Goal: Information Seeking & Learning: Find specific fact

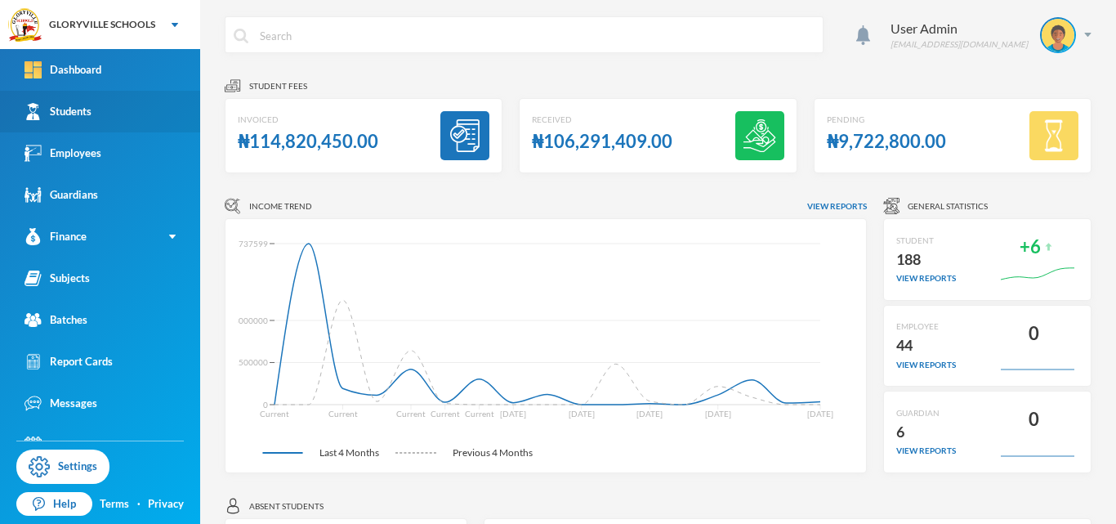
click at [74, 104] on div "Students" at bounding box center [58, 111] width 67 height 17
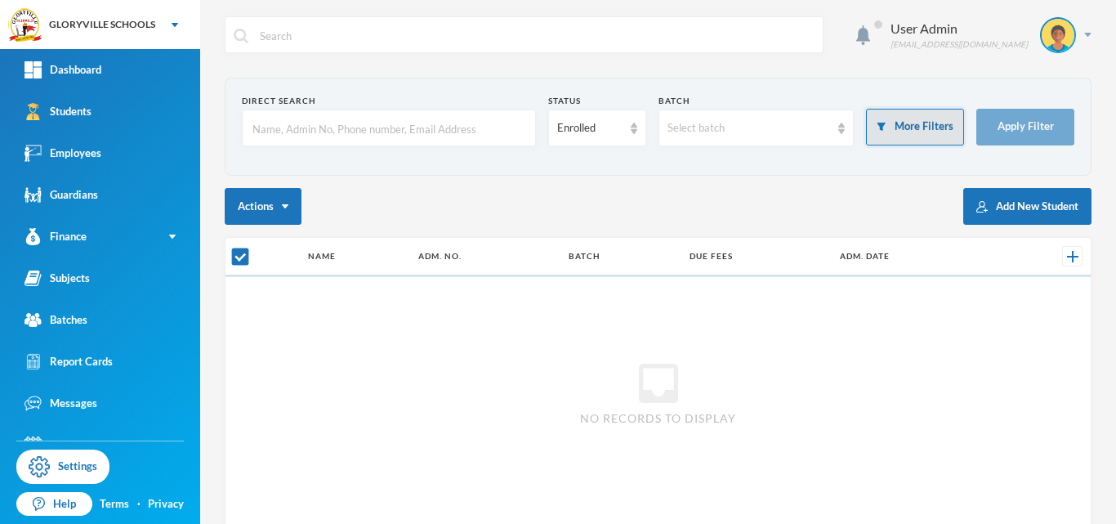
click at [891, 127] on button "More Filters" at bounding box center [915, 127] width 98 height 37
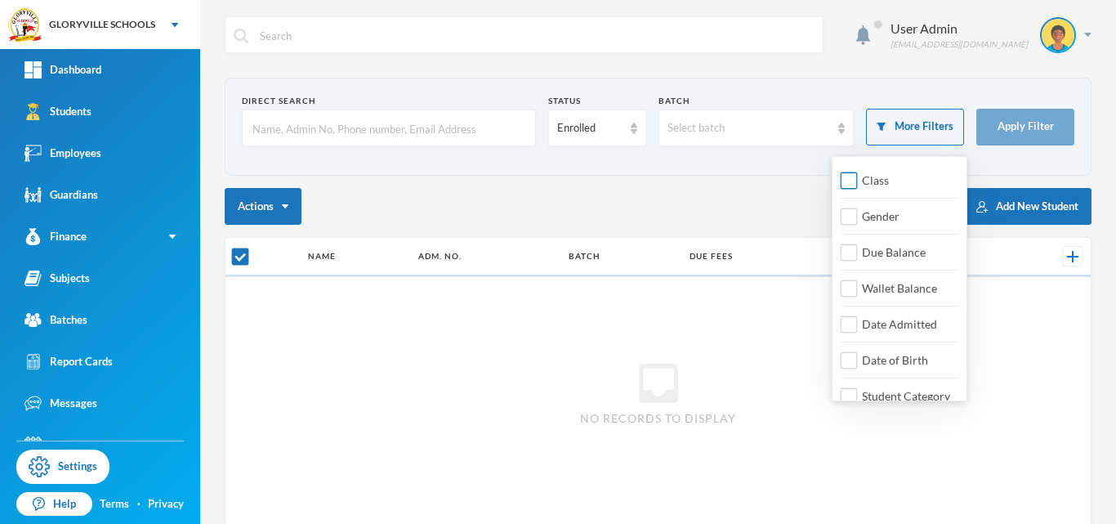
click at [853, 177] on input "Class" at bounding box center [849, 180] width 17 height 17
checkbox input "true"
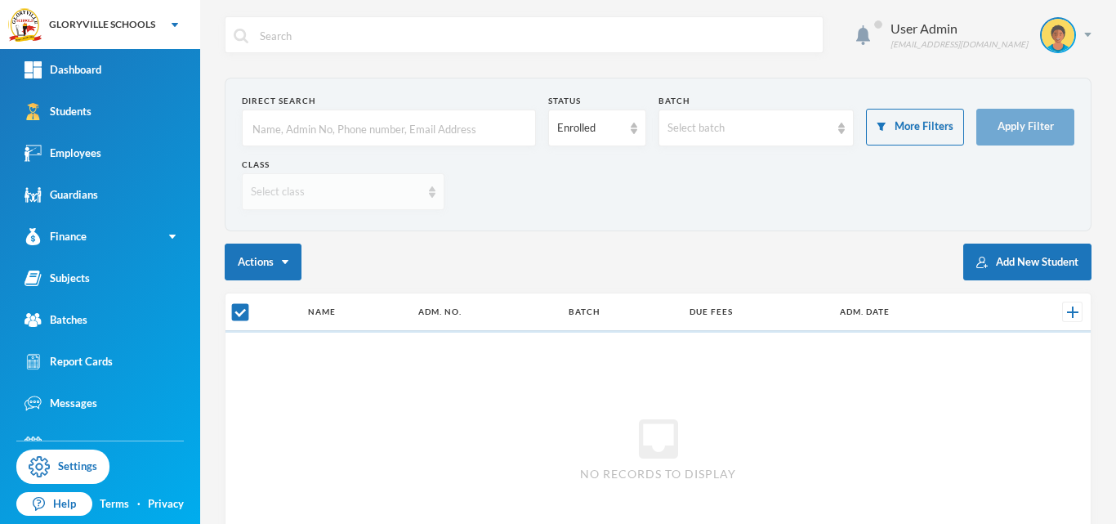
click at [396, 190] on div "Select class" at bounding box center [336, 192] width 170 height 16
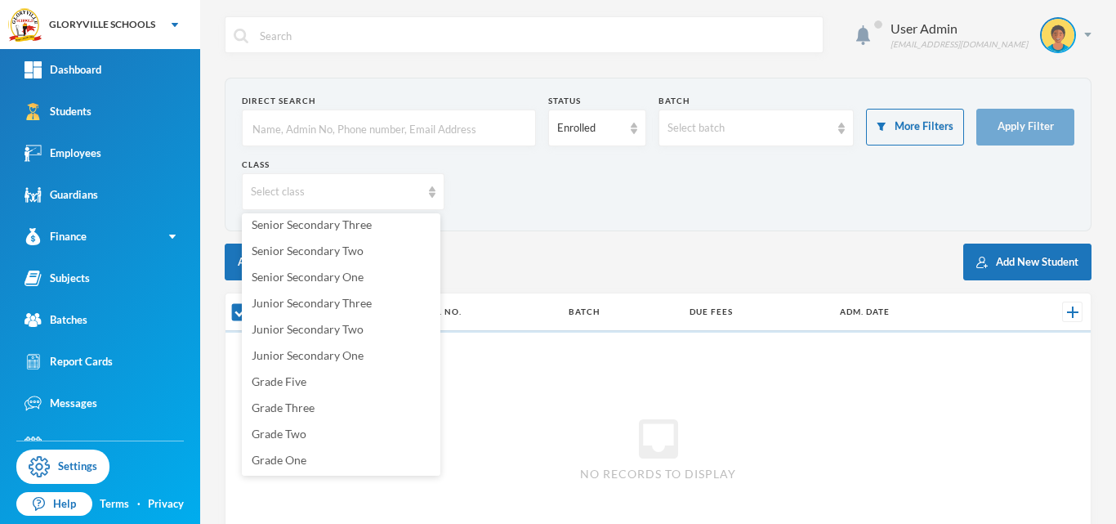
scroll to position [24, 0]
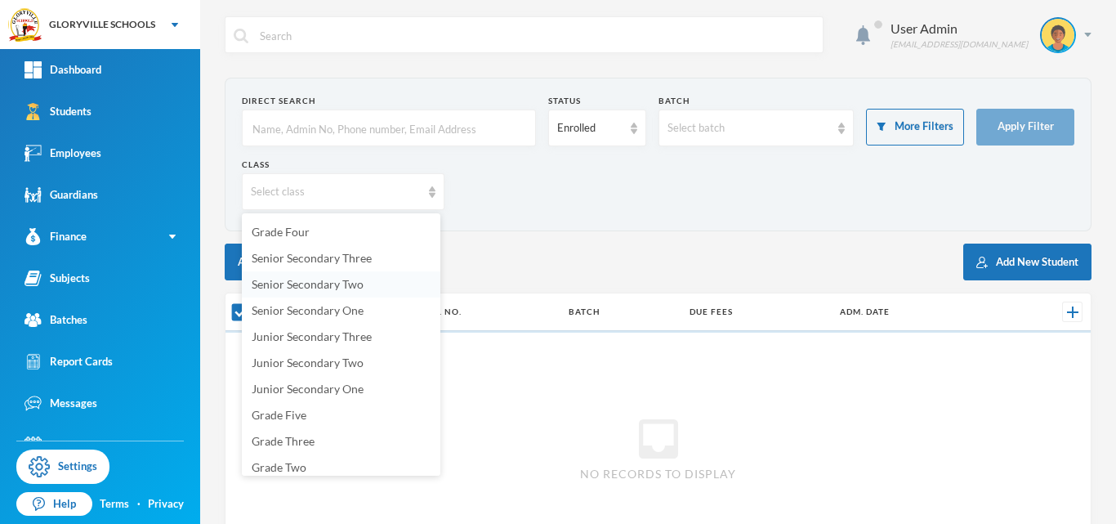
click at [340, 287] on span "Senior Secondary Two" at bounding box center [308, 284] width 112 height 14
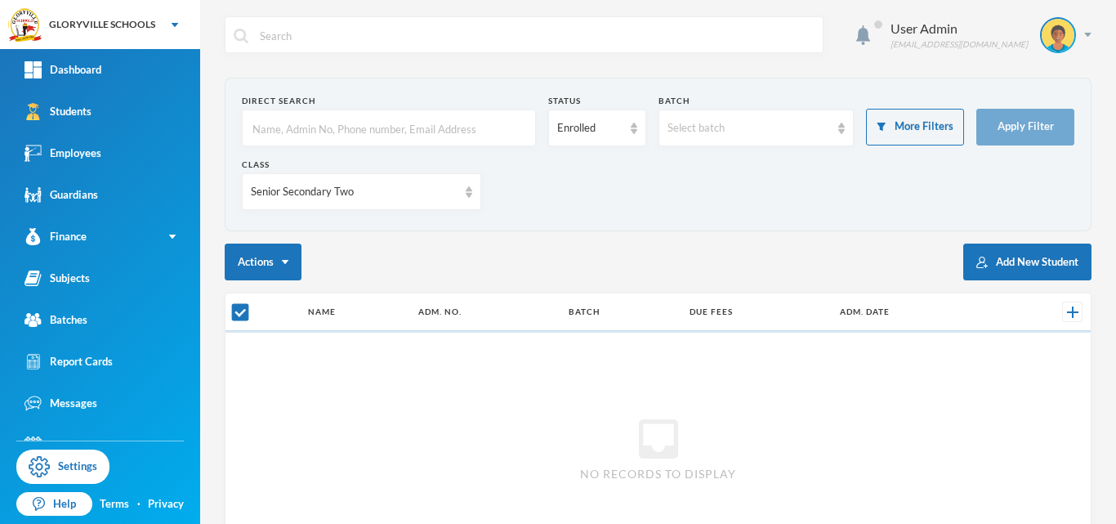
checkbox input "false"
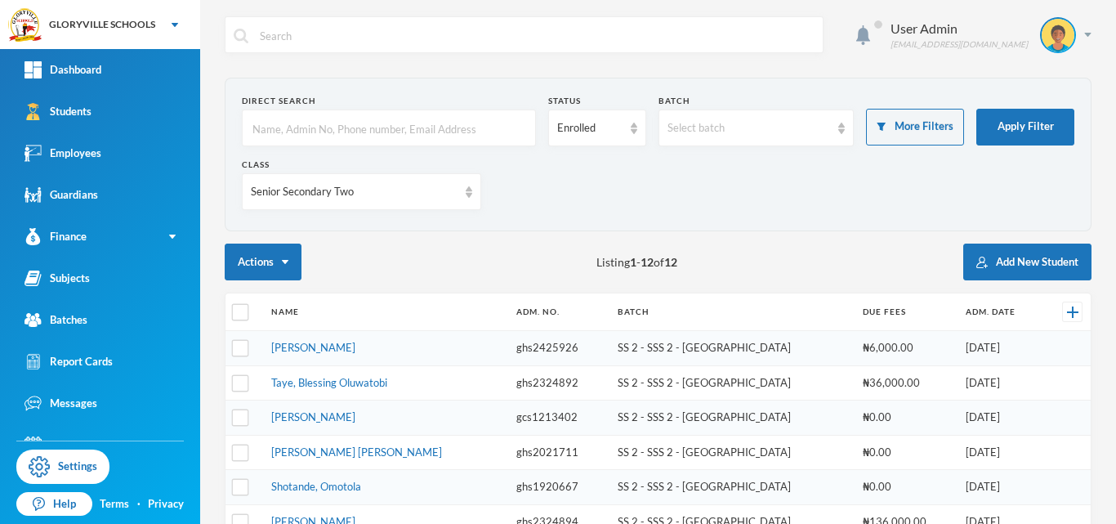
click at [494, 252] on div "Actions Listing 1 - 12 of 12 Add New Student" at bounding box center [658, 262] width 867 height 37
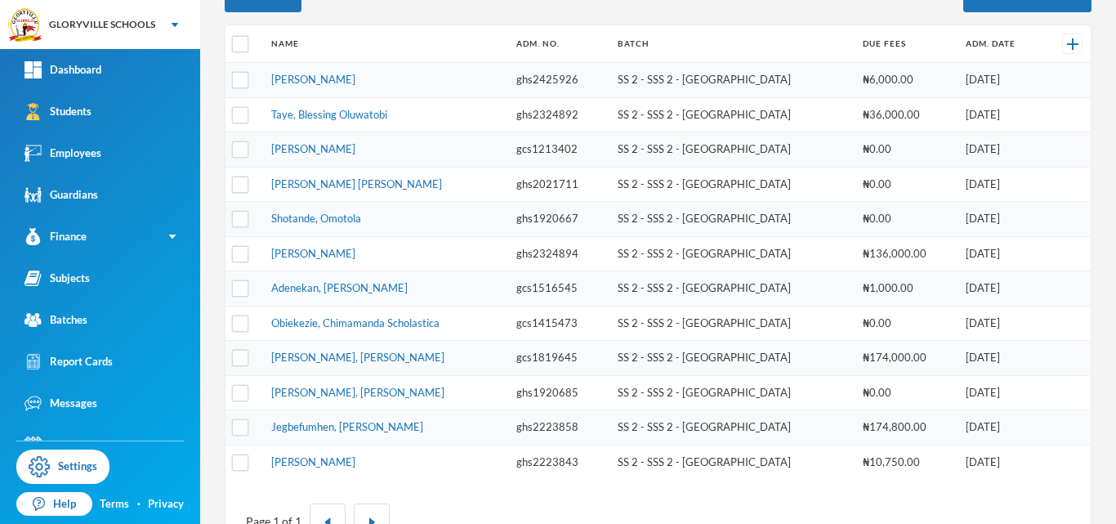
scroll to position [279, 0]
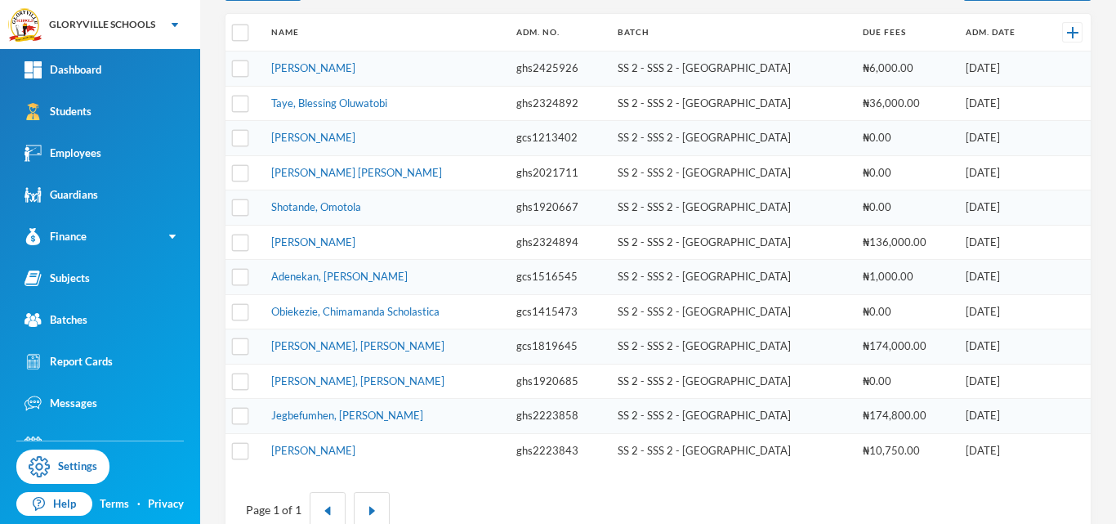
click at [788, 289] on td "SS 2 - SSS 2 - [GEOGRAPHIC_DATA]" at bounding box center [732, 277] width 245 height 35
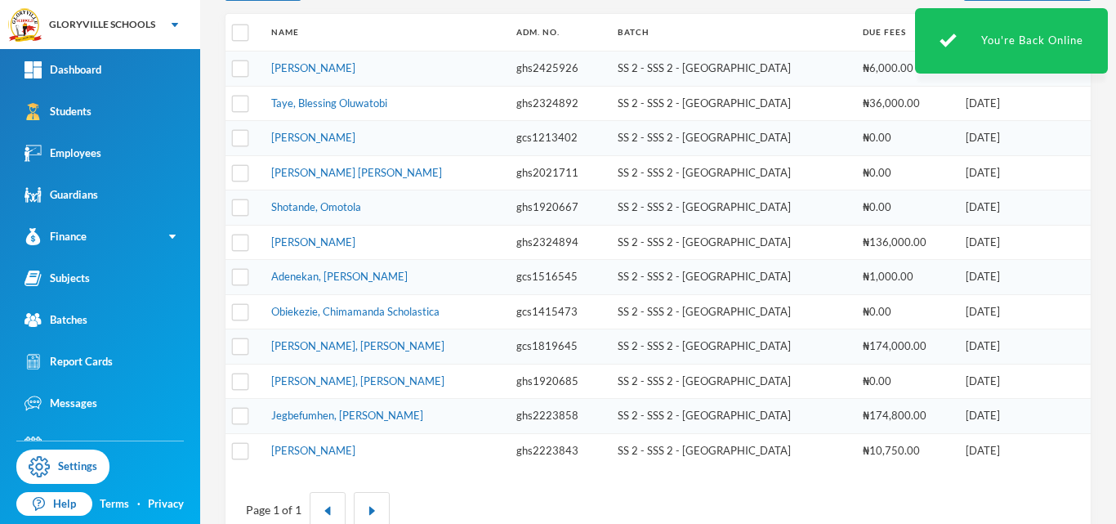
click at [766, 279] on td "SS 2 - SSS 2 - [GEOGRAPHIC_DATA]" at bounding box center [732, 277] width 245 height 35
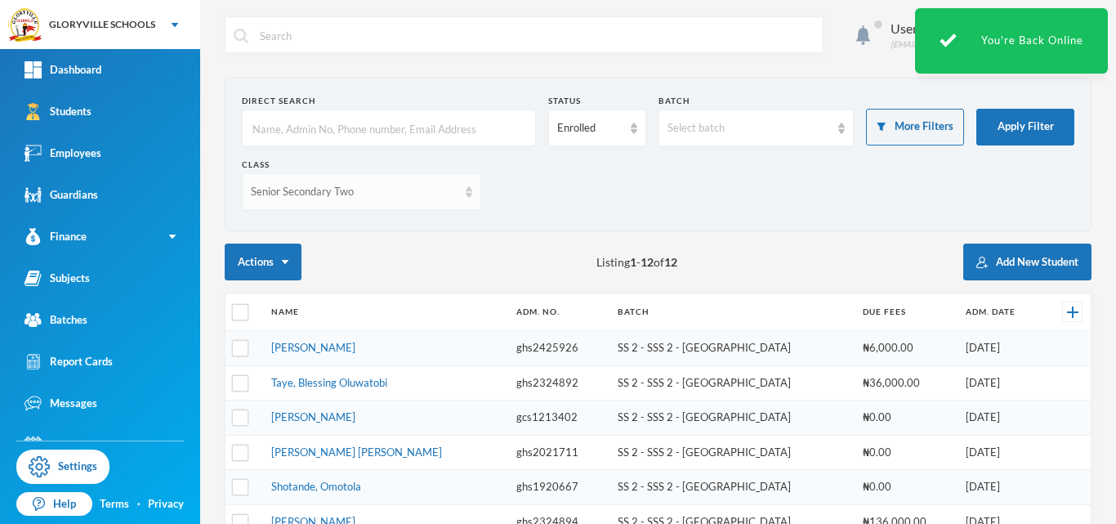
click at [458, 191] on div "Senior Secondary Two" at bounding box center [361, 191] width 239 height 37
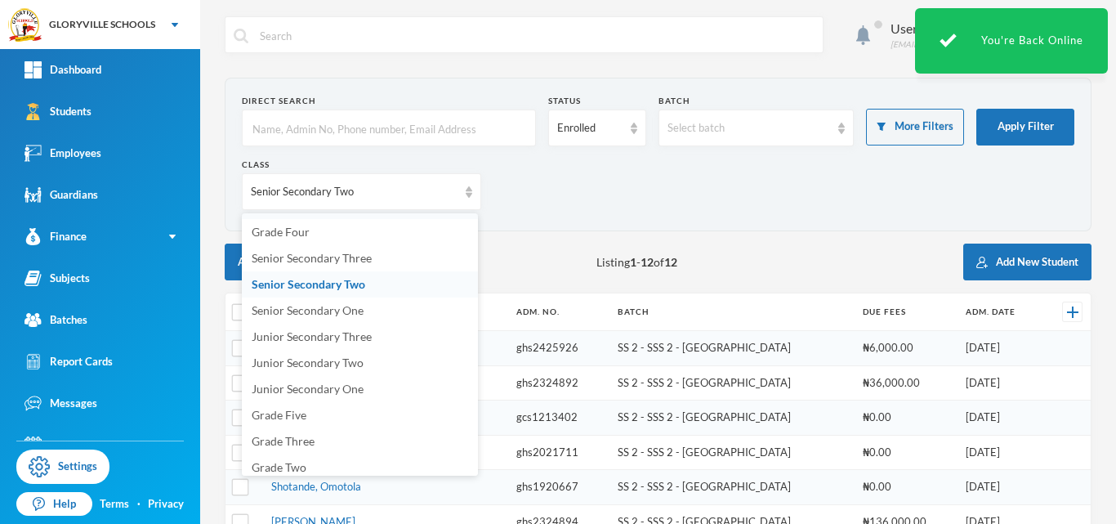
scroll to position [3, 0]
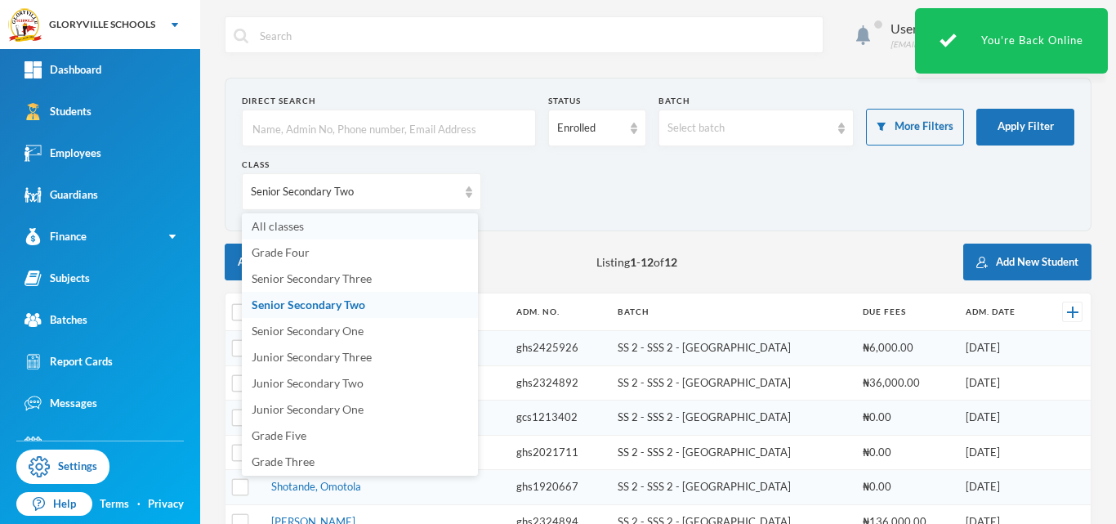
click at [365, 226] on li "All classes" at bounding box center [360, 226] width 236 height 26
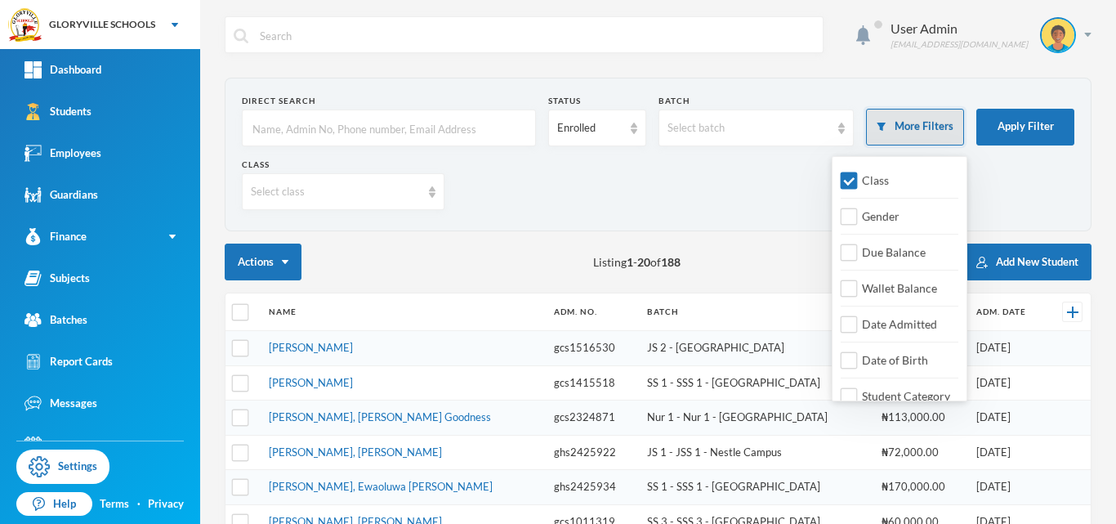
click at [928, 135] on button "More Filters" at bounding box center [915, 127] width 98 height 37
click at [854, 177] on input "Class" at bounding box center [849, 180] width 17 height 17
checkbox input "false"
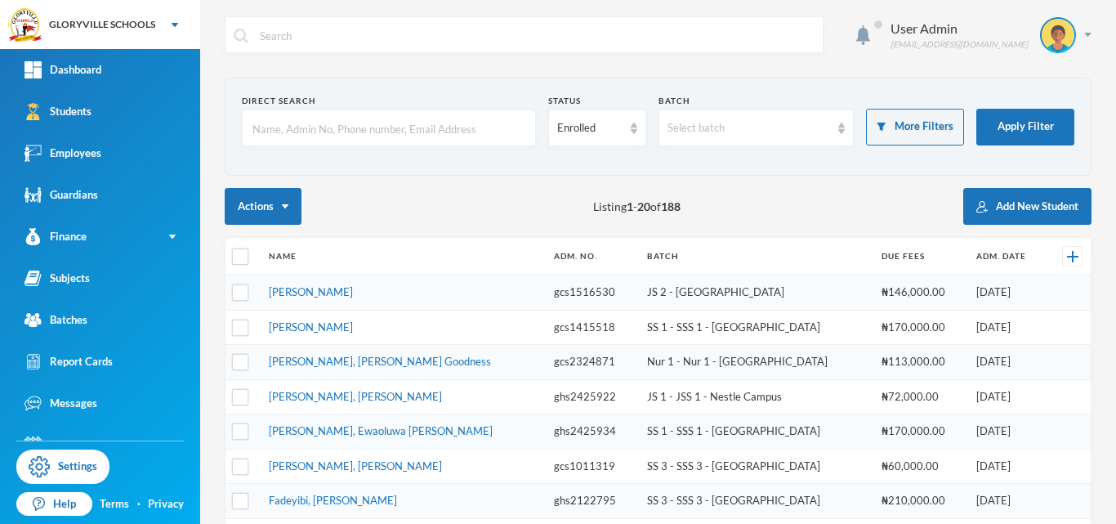
click at [470, 123] on input "text" at bounding box center [389, 128] width 276 height 37
click at [632, 125] on div "Enrolled" at bounding box center [597, 127] width 98 height 37
click at [579, 214] on span "Dropped" at bounding box center [576, 218] width 46 height 14
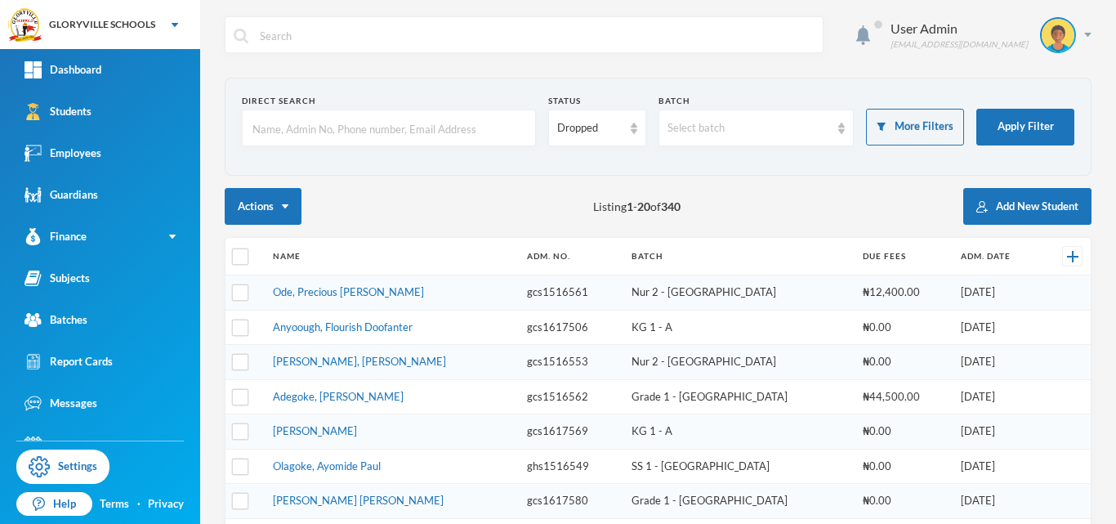
click at [446, 127] on input "text" at bounding box center [389, 128] width 276 height 37
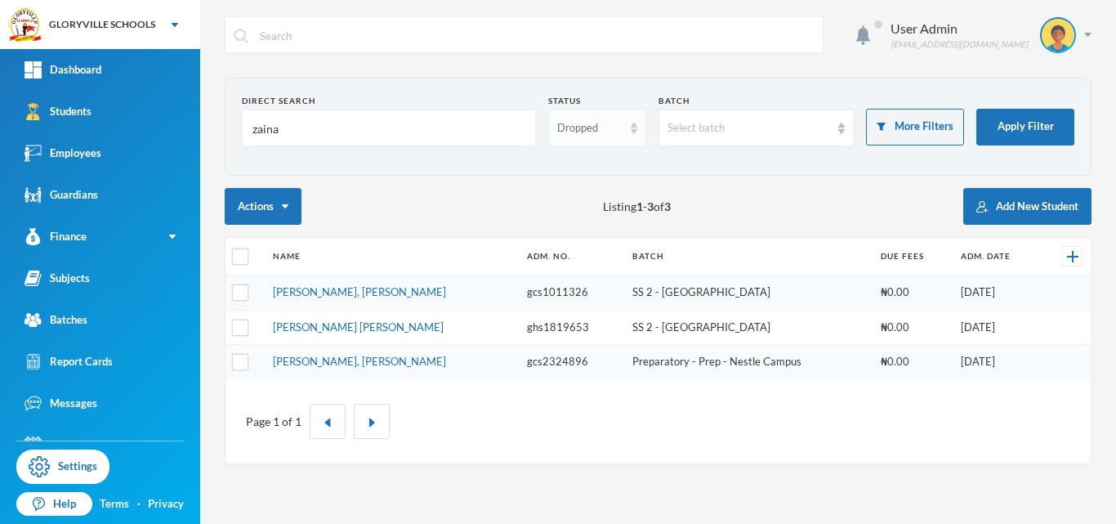
type input "zaina"
click at [610, 127] on div "Dropped" at bounding box center [589, 128] width 65 height 16
click at [588, 162] on span "Enrolled" at bounding box center [578, 166] width 43 height 14
